Goal: Find specific fact: Find specific fact

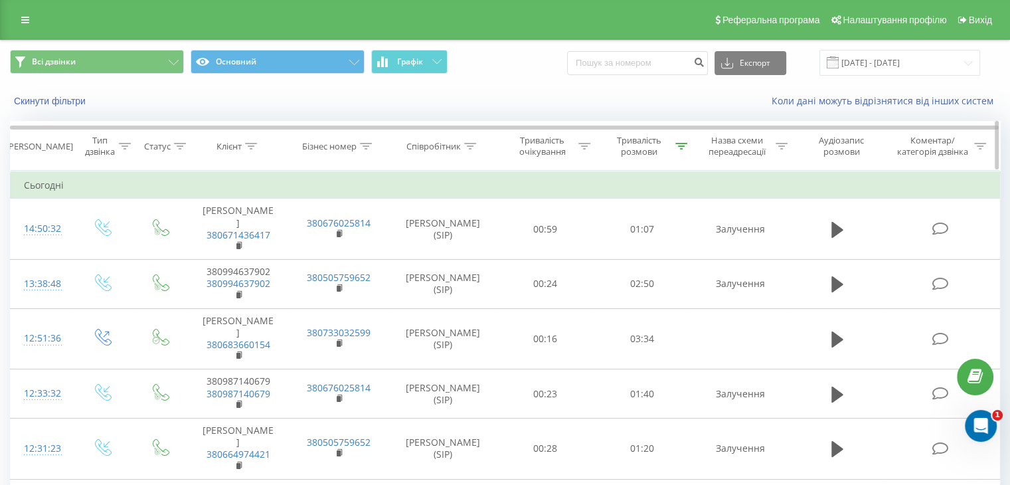
click at [679, 141] on div at bounding box center [681, 146] width 12 height 11
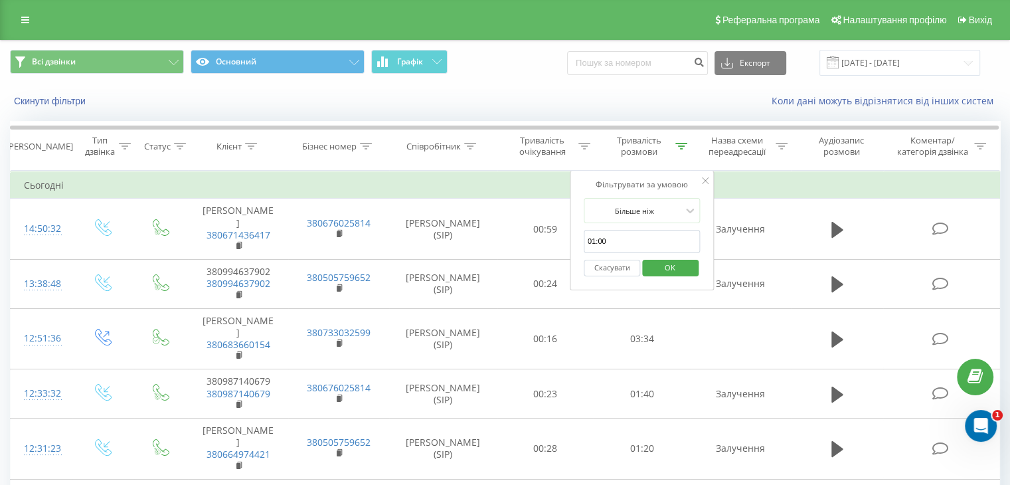
click at [616, 268] on button "Скасувати" at bounding box center [612, 268] width 56 height 17
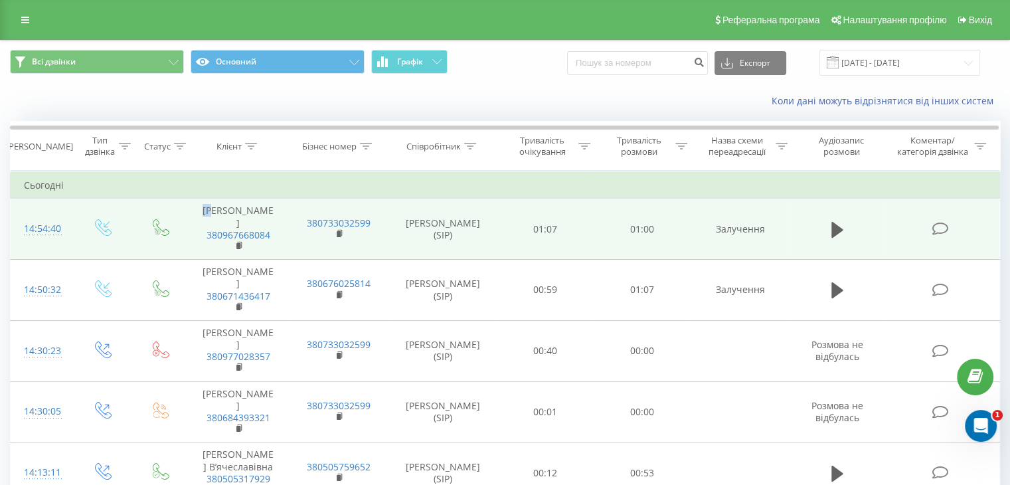
drag, startPoint x: 205, startPoint y: 212, endPoint x: 217, endPoint y: 212, distance: 12.6
click at [217, 212] on td "[PERSON_NAME] 380967668084" at bounding box center [238, 229] width 100 height 61
click at [203, 214] on td "Скібньовська Галина Андріївна 380967668084" at bounding box center [238, 229] width 100 height 61
drag, startPoint x: 203, startPoint y: 209, endPoint x: 248, endPoint y: 229, distance: 50.0
click at [267, 246] on td "Скібньовська Галина Андріївна 380967668084" at bounding box center [238, 229] width 100 height 61
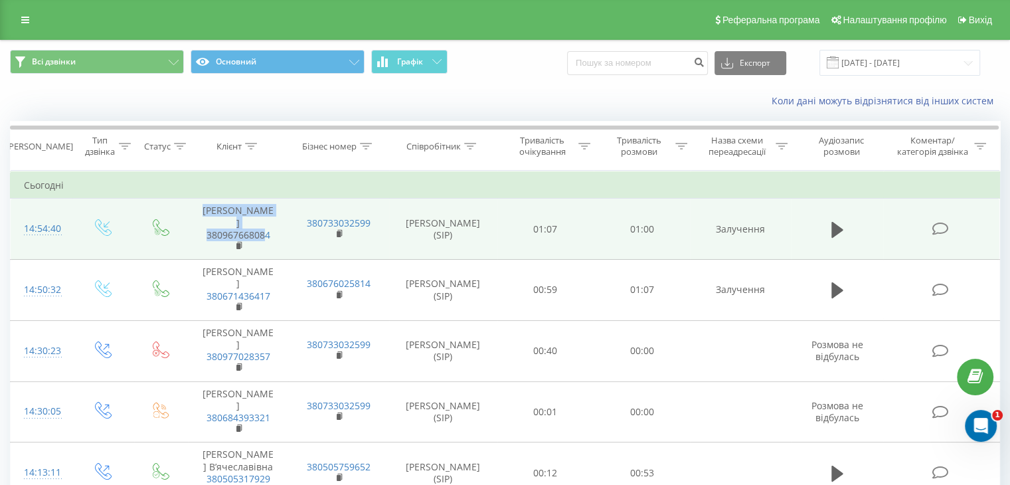
drag, startPoint x: 243, startPoint y: 228, endPoint x: 270, endPoint y: 216, distance: 29.4
click at [269, 213] on td "Скібньовська Галина Андріївна 380967668084" at bounding box center [238, 229] width 100 height 61
drag, startPoint x: 284, startPoint y: 248, endPoint x: 205, endPoint y: 206, distance: 89.4
click at [205, 206] on td "Скібньовська Галина Андріївна 380967668084" at bounding box center [238, 229] width 100 height 61
copy td "Скібньовська Галина Андріївна 380967668084"
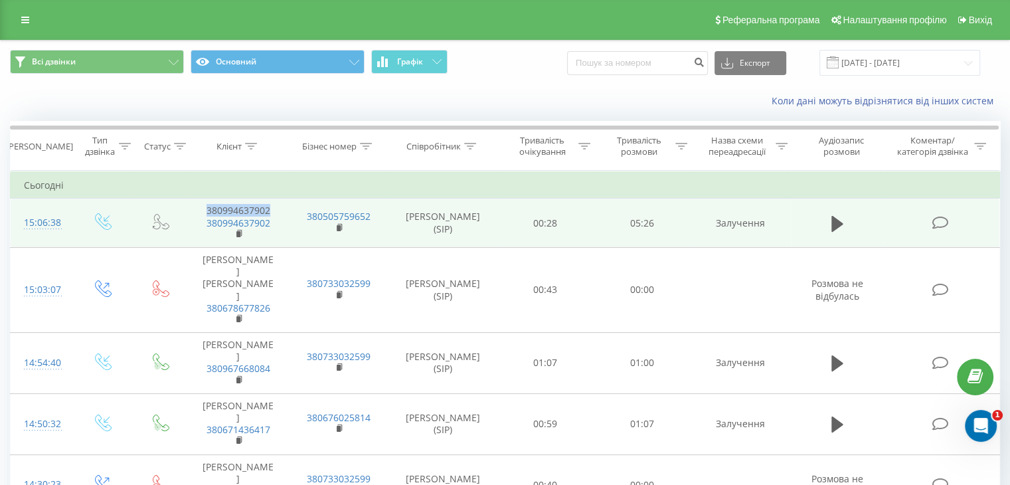
drag, startPoint x: 205, startPoint y: 205, endPoint x: 280, endPoint y: 209, distance: 75.8
click at [280, 209] on td "380994637902 380994637902" at bounding box center [238, 223] width 100 height 49
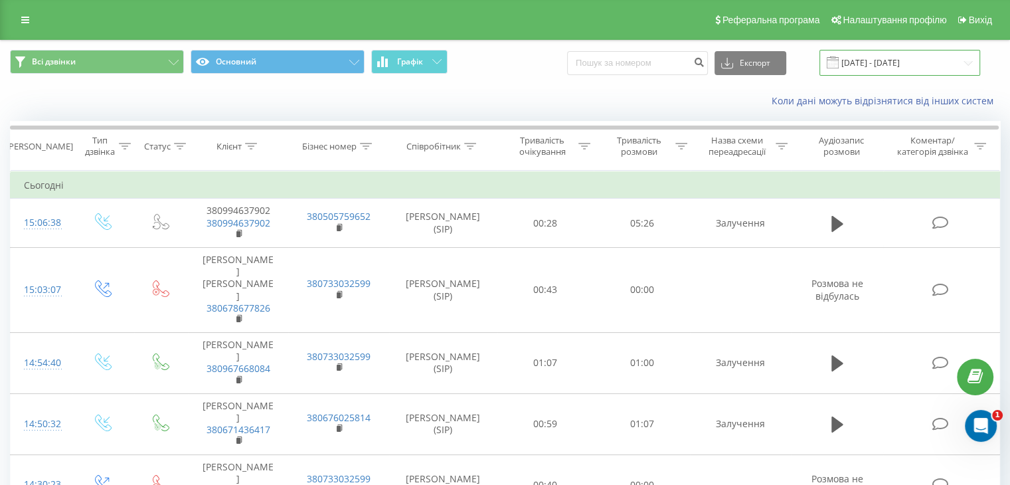
click at [911, 66] on input "[DATE] - [DATE]" at bounding box center [899, 63] width 161 height 26
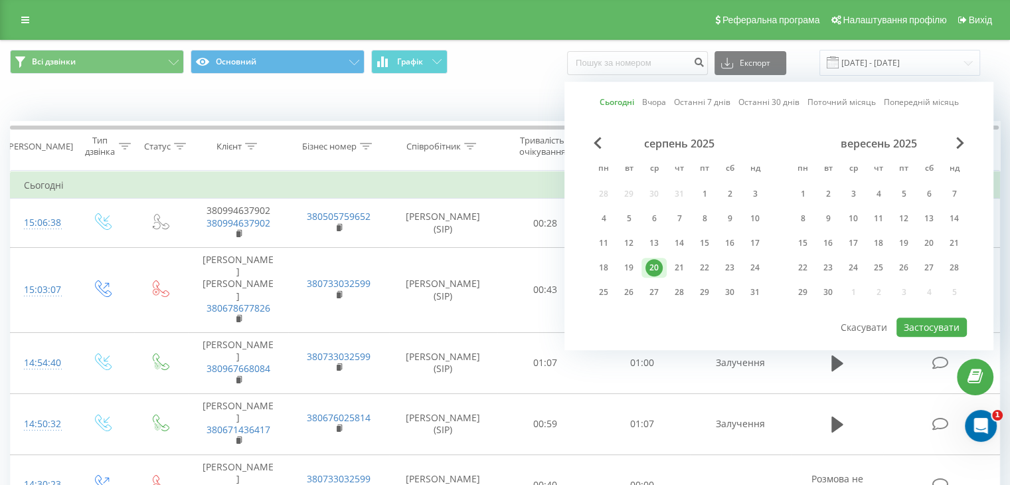
click at [656, 265] on div "20" at bounding box center [653, 267] width 17 height 17
click at [922, 328] on button "Застосувати" at bounding box center [931, 326] width 70 height 19
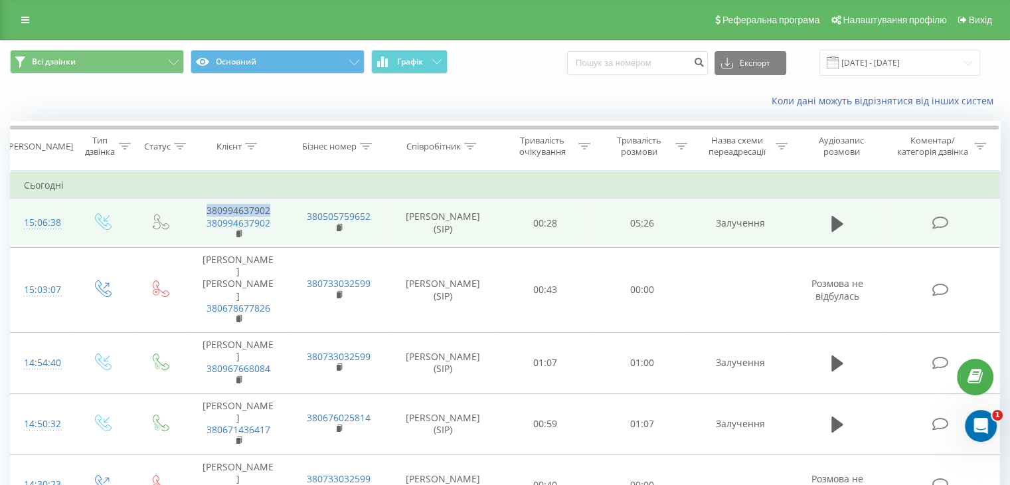
drag, startPoint x: 205, startPoint y: 208, endPoint x: 273, endPoint y: 208, distance: 68.4
click at [273, 208] on td "380994637902 380994637902" at bounding box center [238, 223] width 100 height 49
copy td "380994637902"
